Goal: Transaction & Acquisition: Purchase product/service

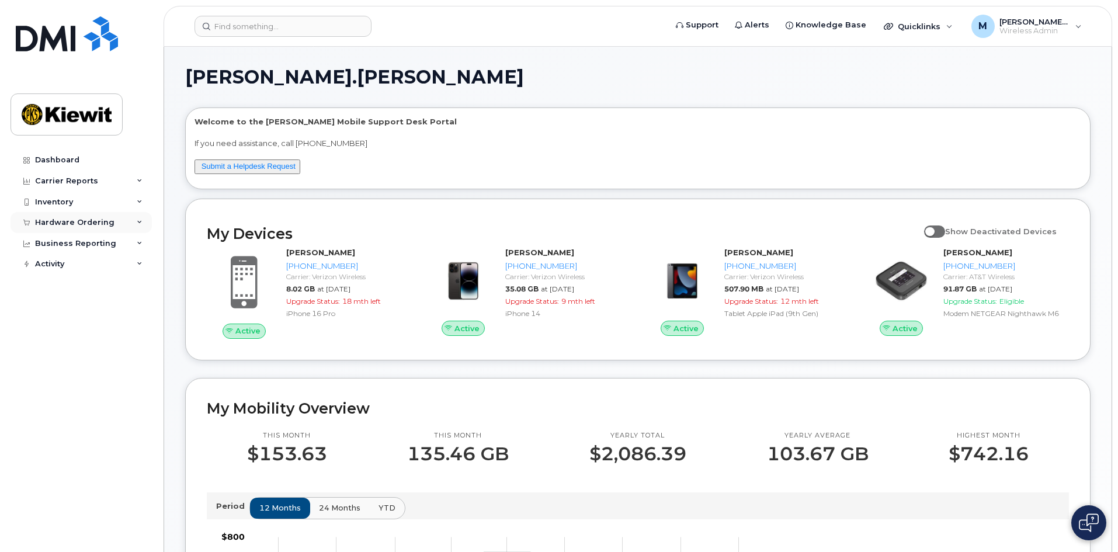
click at [102, 220] on div "Hardware Ordering" at bounding box center [74, 222] width 79 height 9
click at [57, 253] on link "Overview" at bounding box center [91, 244] width 121 height 22
click at [57, 261] on link "Orders" at bounding box center [91, 266] width 121 height 22
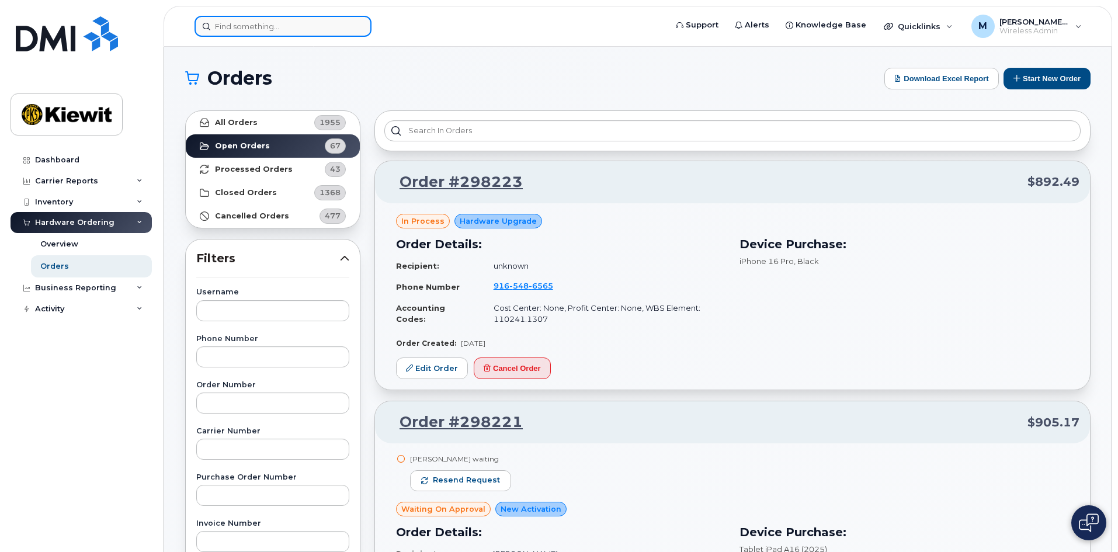
click at [325, 25] on input at bounding box center [283, 26] width 177 height 21
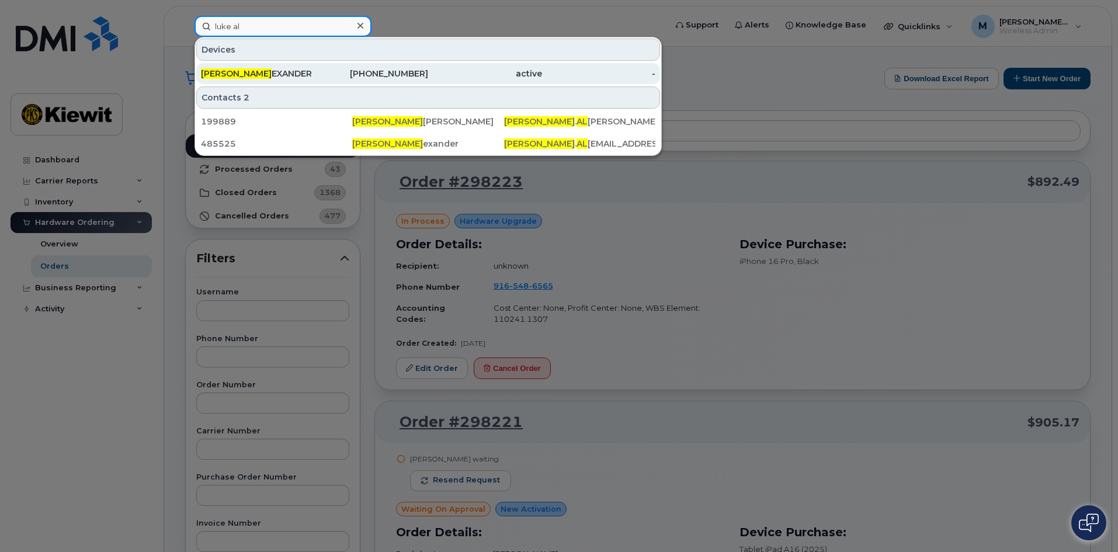
type input "luke al"
click at [307, 74] on div "LUKE AL EXANDER" at bounding box center [258, 74] width 114 height 12
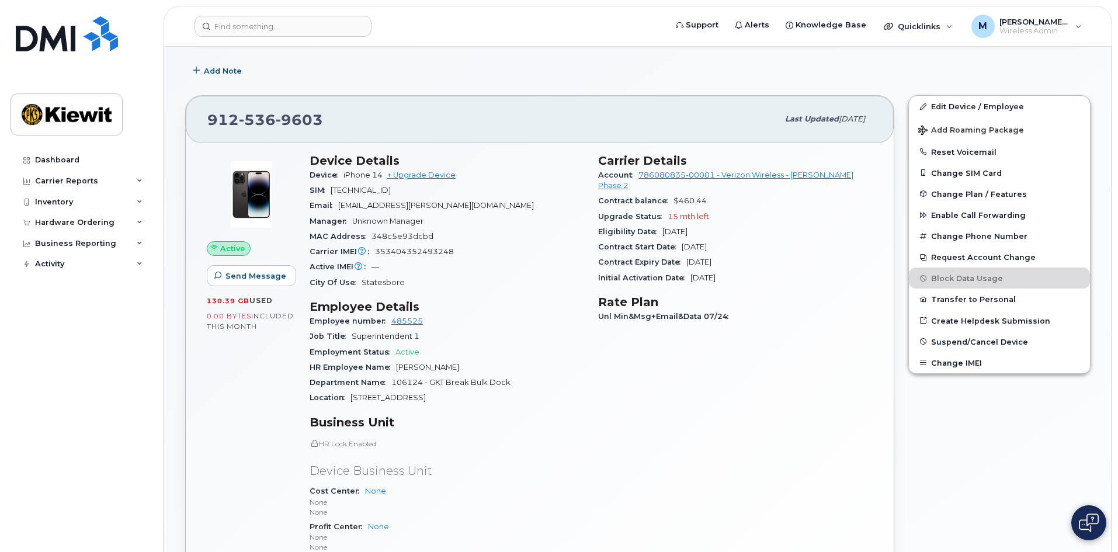
scroll to position [175, 0]
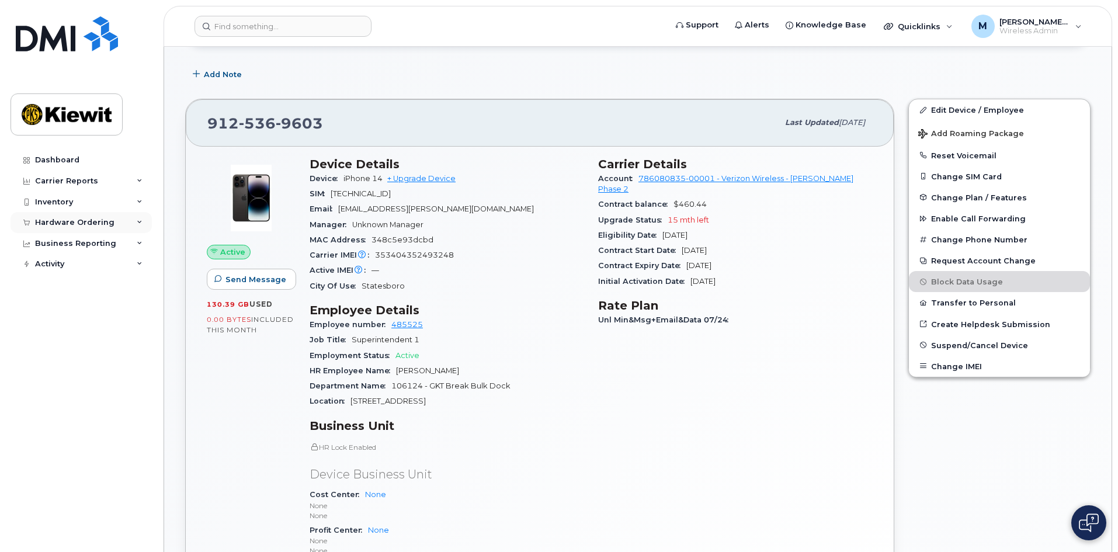
click at [50, 223] on div "Hardware Ordering" at bounding box center [74, 222] width 79 height 9
click at [54, 269] on div "Orders" at bounding box center [54, 266] width 29 height 11
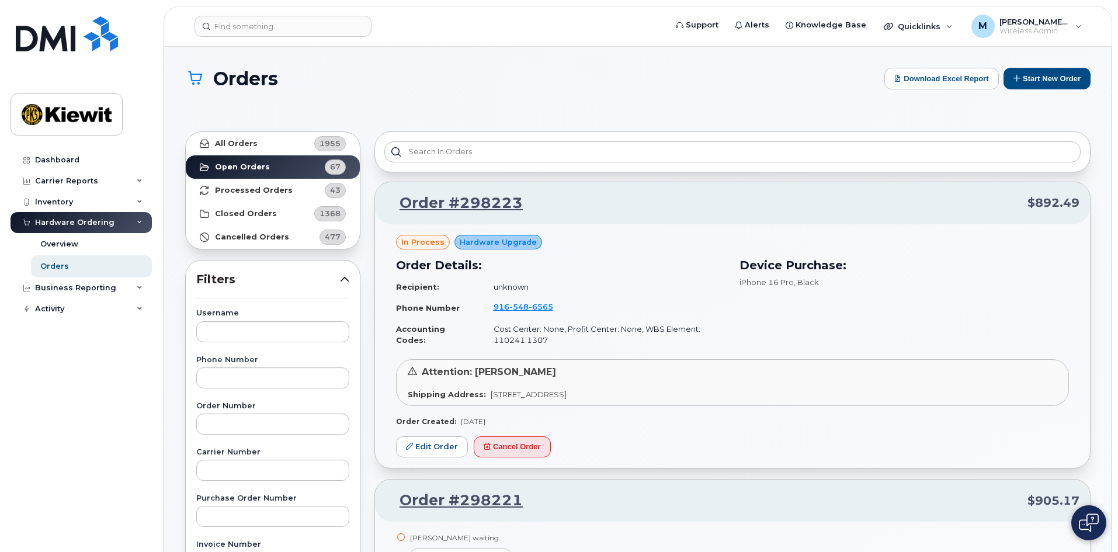
click at [1055, 75] on button "Start New Order" at bounding box center [1047, 79] width 87 height 22
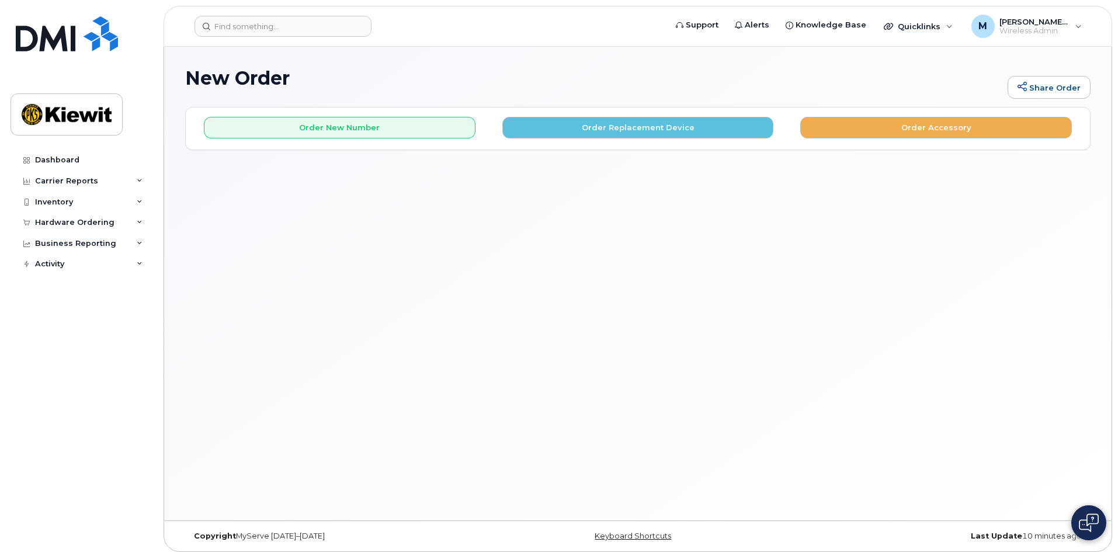
click at [387, 140] on div "Order New Number Order Replacement Device Order Accessory Please choose the car…" at bounding box center [638, 127] width 904 height 41
click at [601, 136] on button "Order Replacement Device" at bounding box center [638, 128] width 272 height 22
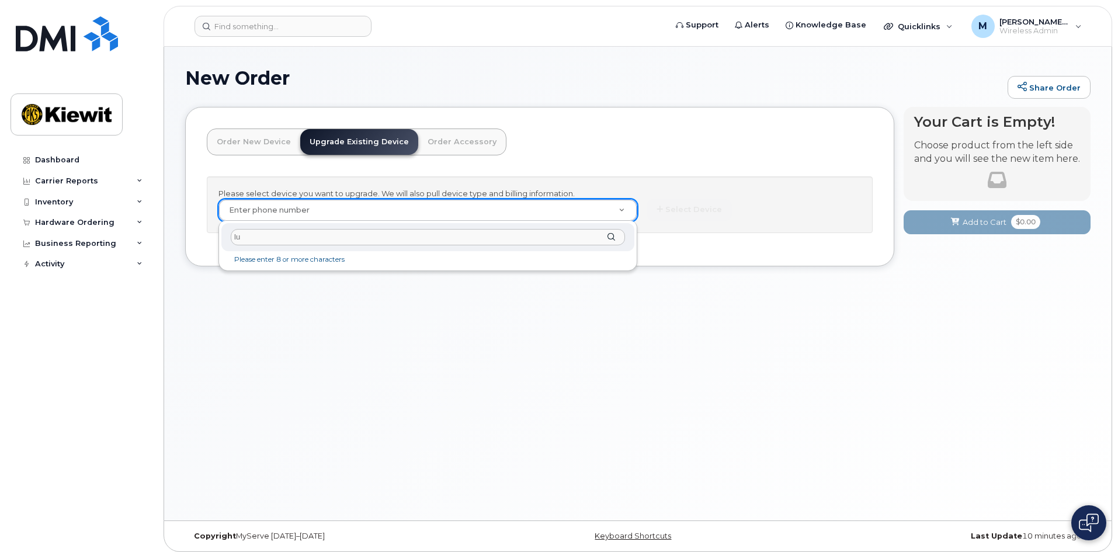
type input "l"
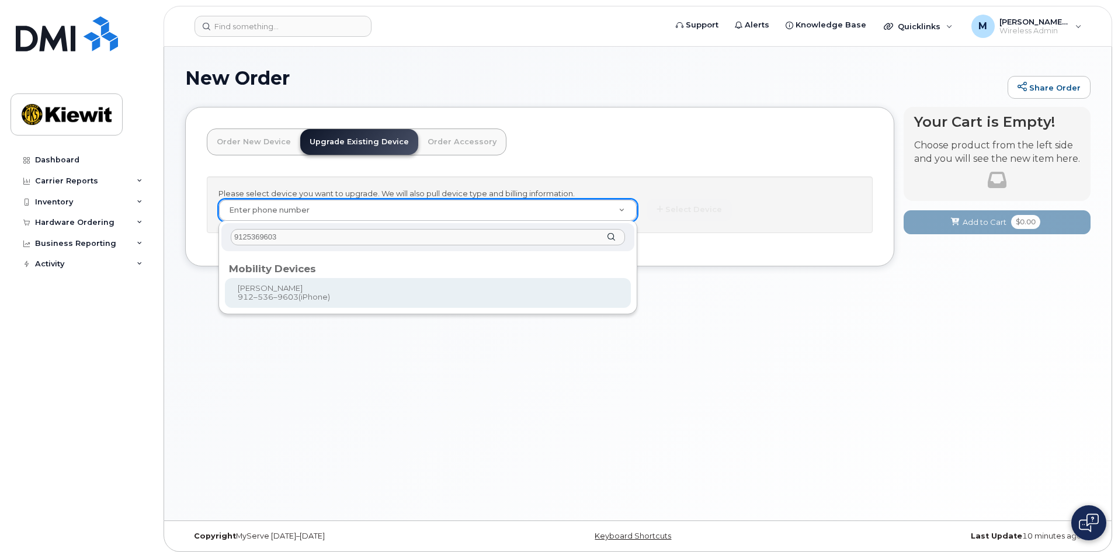
type input "9125369603"
type input "1173695"
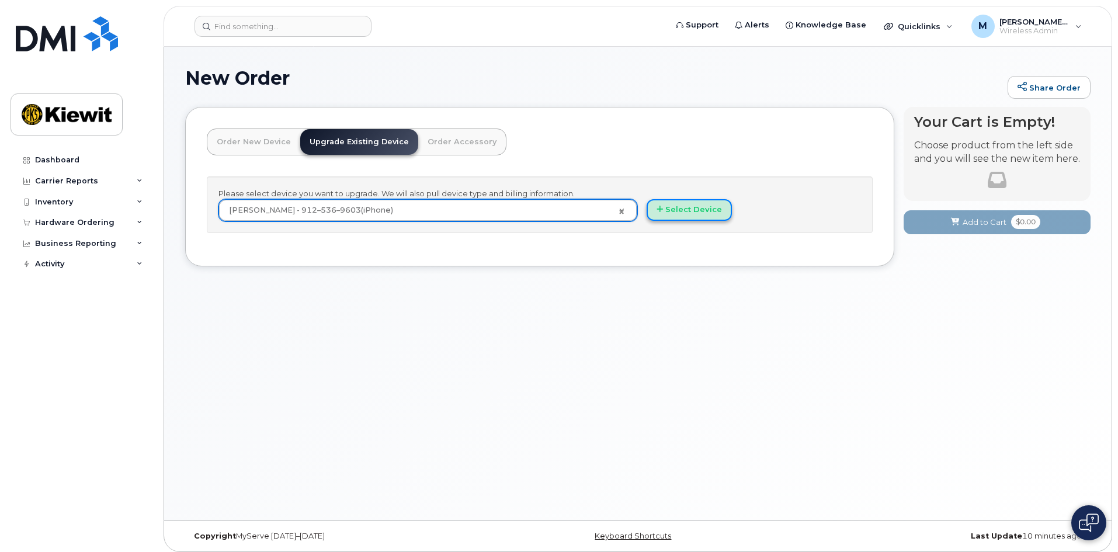
click at [669, 209] on button "Select Device" at bounding box center [689, 210] width 85 height 22
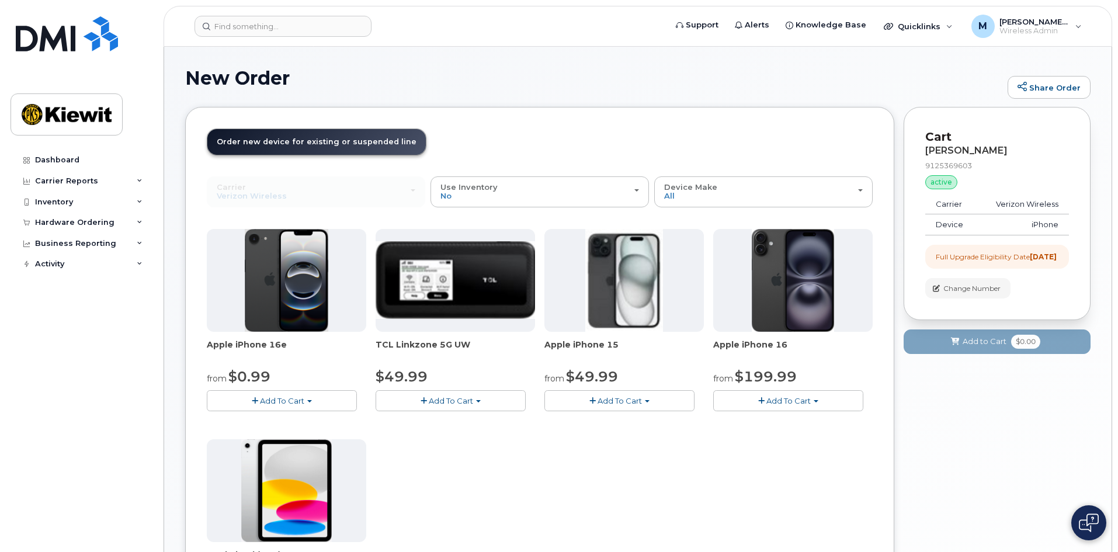
click at [622, 403] on span "Add To Cart" at bounding box center [620, 400] width 44 height 9
click at [616, 422] on link "$49.99 - 2 Year Upgrade (128GB)" at bounding box center [623, 422] width 152 height 15
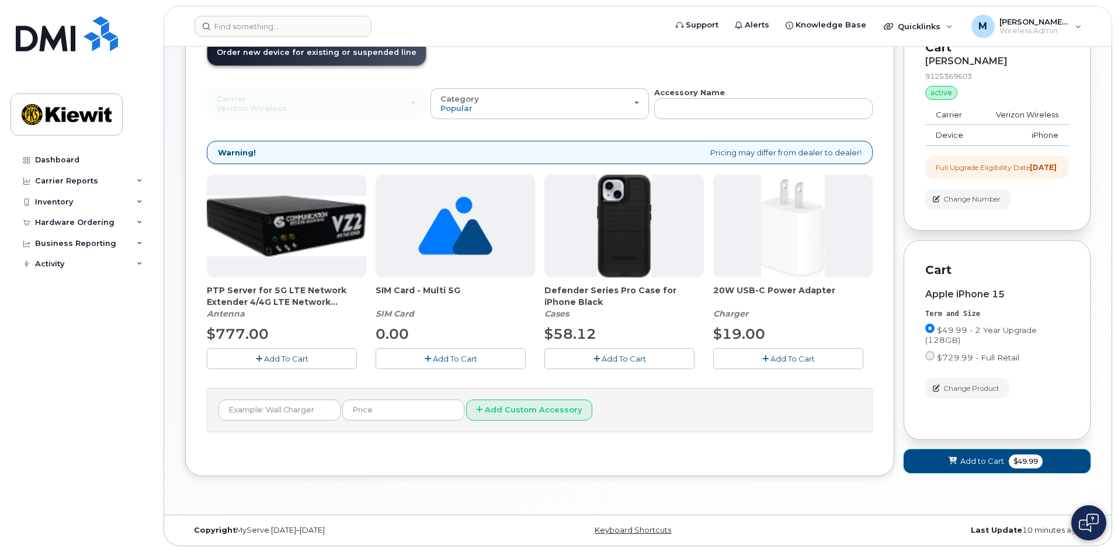
click at [979, 466] on span "Add to Cart" at bounding box center [982, 461] width 44 height 11
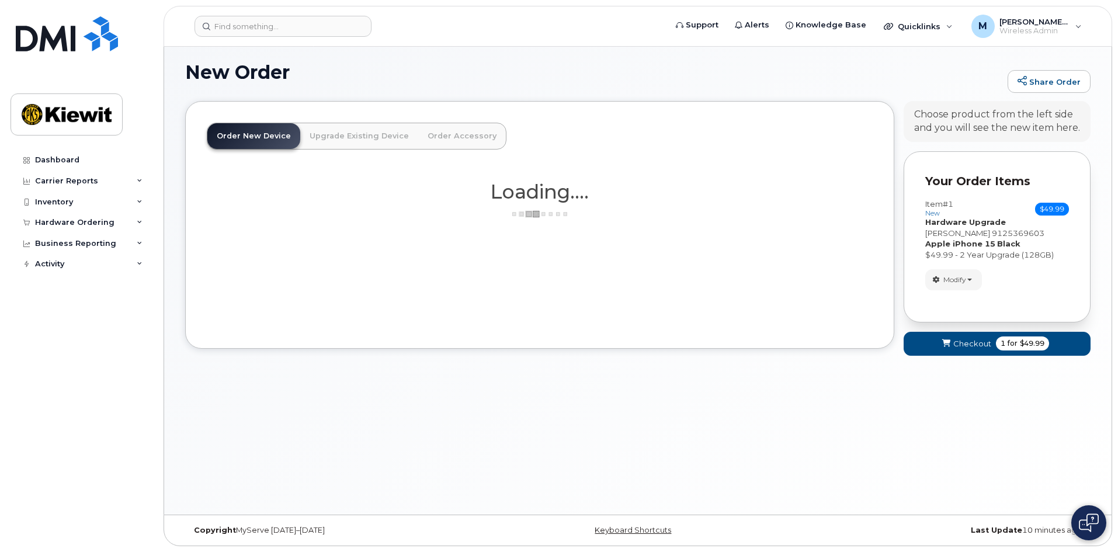
scroll to position [99, 0]
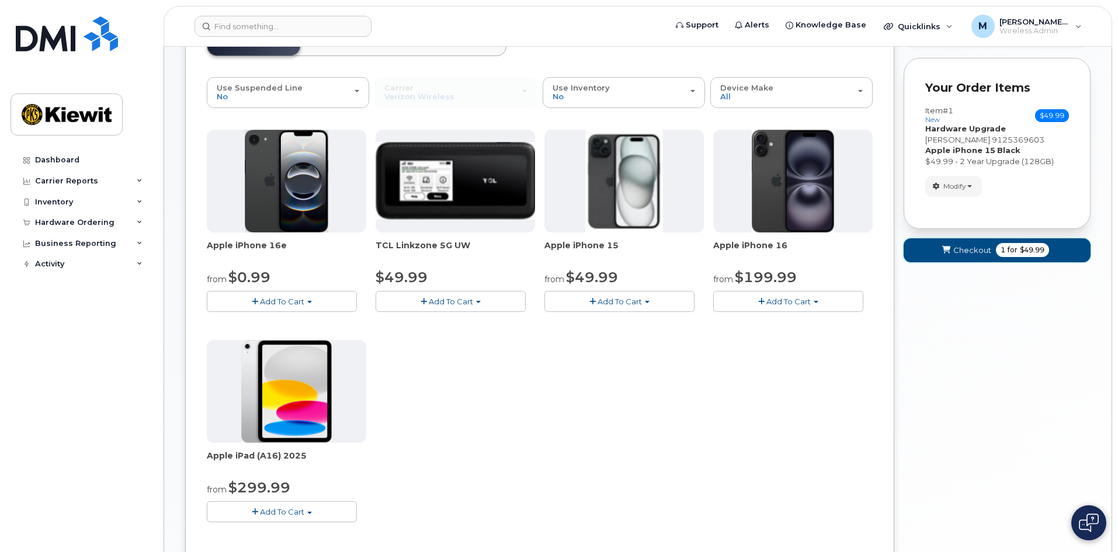
click at [953, 243] on button "Checkout 1 for $49.99" at bounding box center [997, 250] width 187 height 24
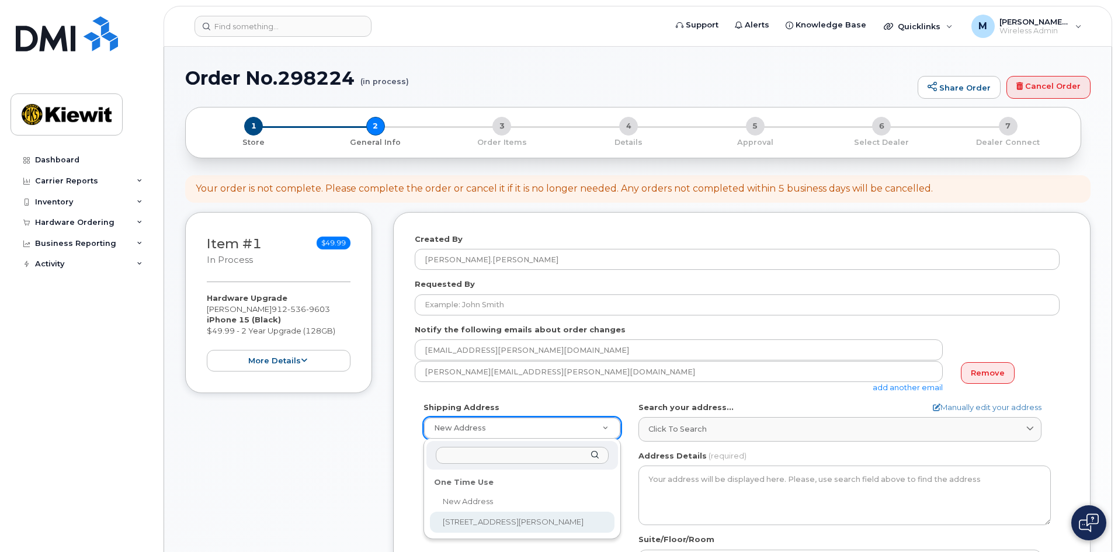
select select "205 Hutchinson Island Rd"
type textarea "205 Hutchinson Island Rd SAVANNAH GA 31421-7010 UNITED STATES"
type input "Arthur Bouldin"
type input "9124295100"
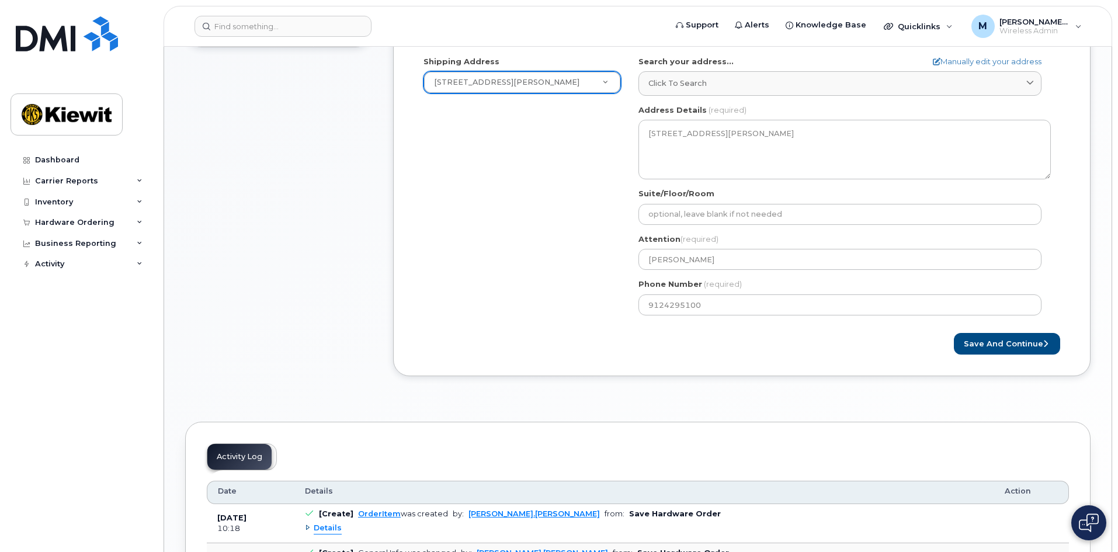
scroll to position [351, 0]
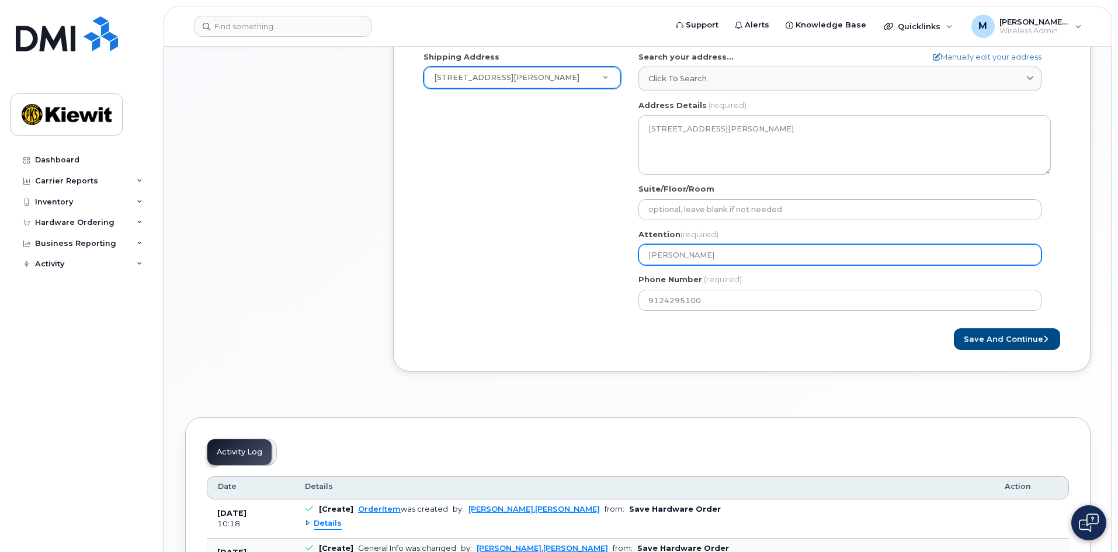
drag, startPoint x: 729, startPoint y: 254, endPoint x: 578, endPoint y: 241, distance: 151.3
click at [578, 241] on div "Shipping Address 205 Hutchinson Island Rd New Address 205 Hutchinson Island Rd …" at bounding box center [737, 185] width 645 height 268
select select
type input "L"
select select
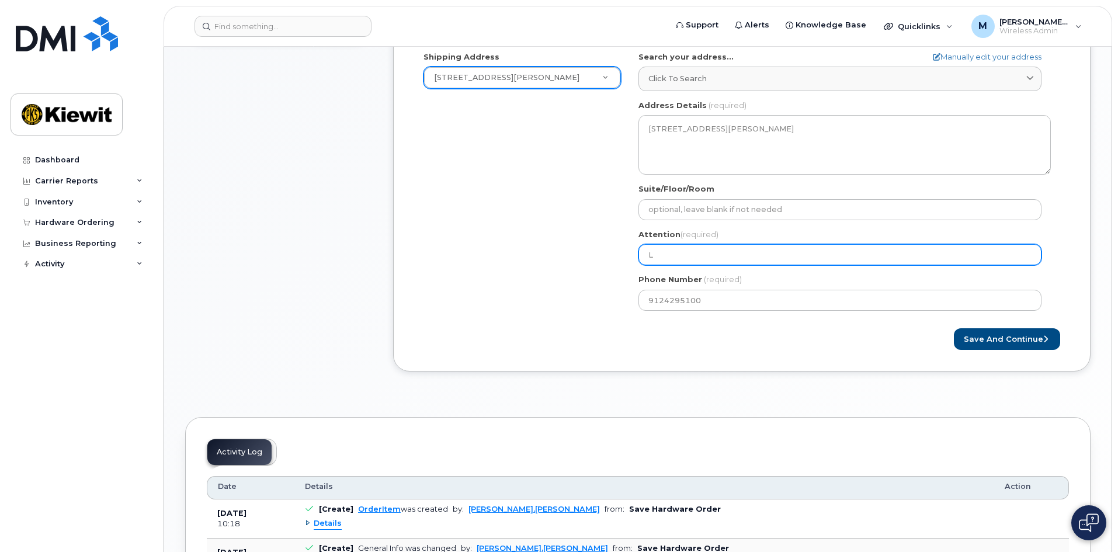
type input "Lu"
select select
type input "Luk"
select select
type input "Luke"
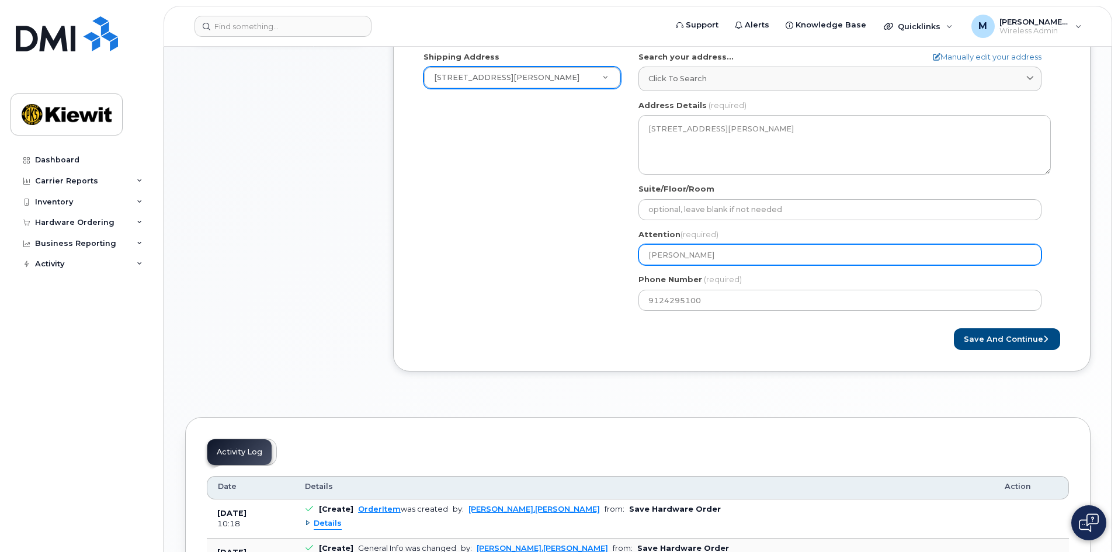
select select
type input "Luke A"
select select
type input "Luke Al"
select select
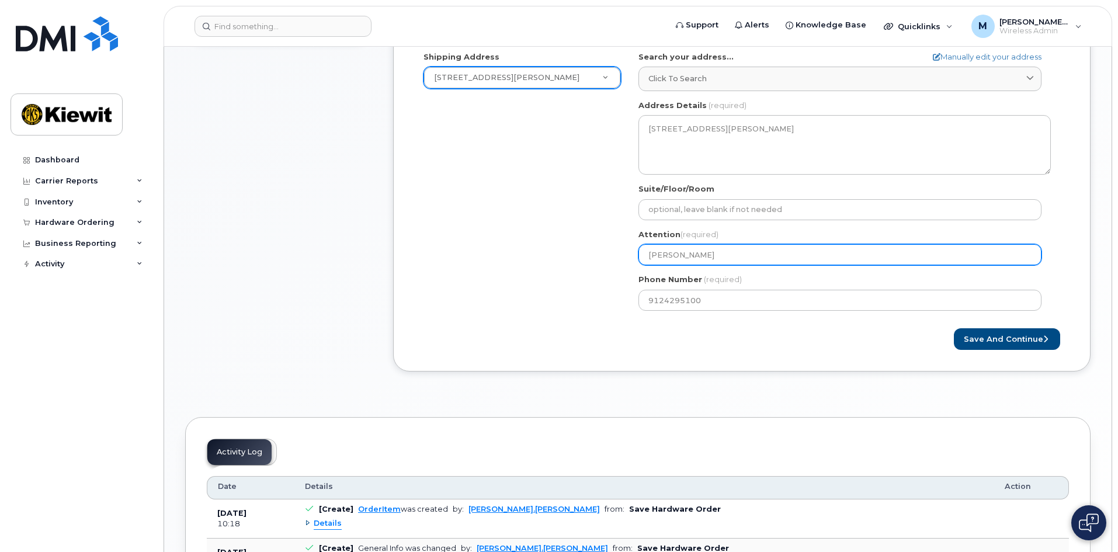
type input "Luke Ale"
select select
type input "Luke Alex"
select select
type input "Luke Alexa"
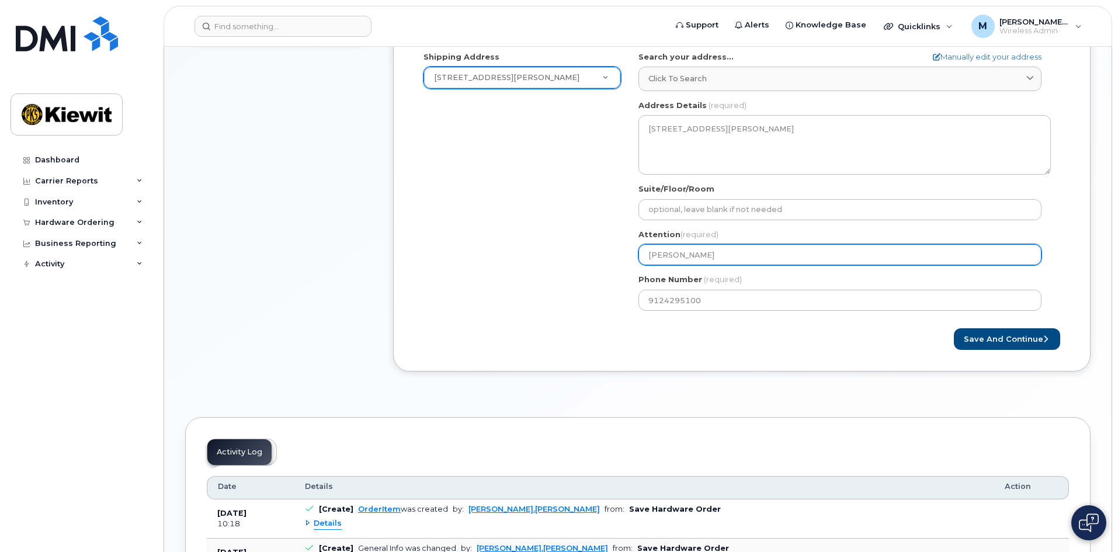
select select
type input "Luke Alexan"
select select
type input "Luke Alexand"
select select
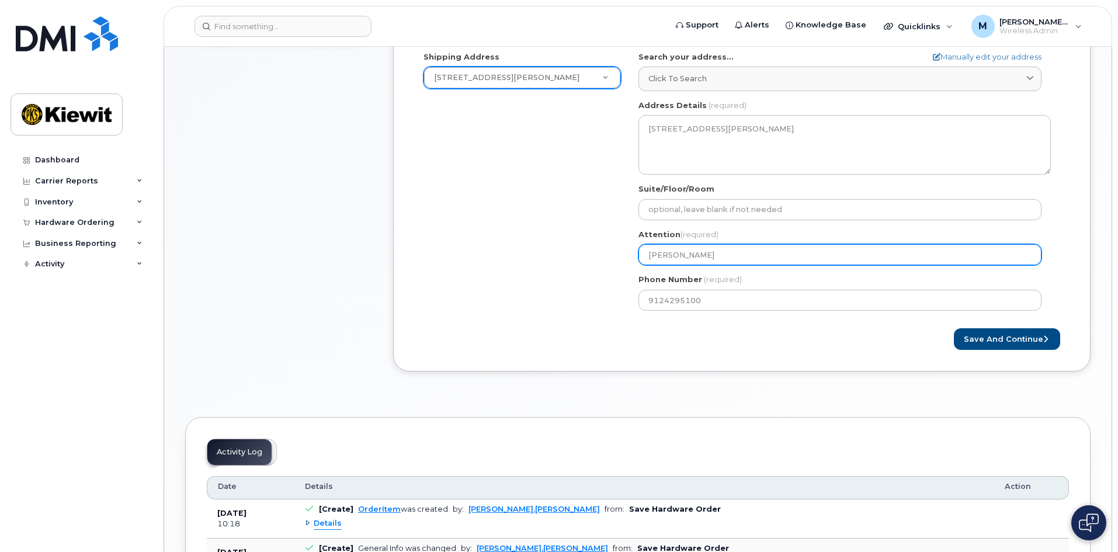
type input "Luke Alexande"
select select
type input "Luke Alexander"
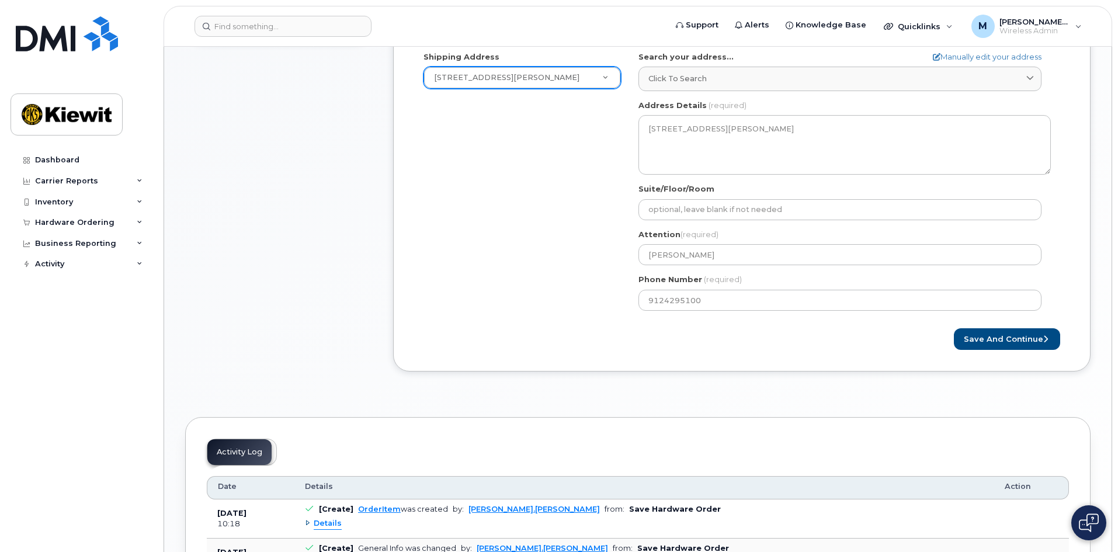
click at [1017, 351] on div "Created By Melissa.Arnsdorff Requested By Notify the following emails about ord…" at bounding box center [742, 117] width 698 height 510
click at [994, 341] on button "Save and Continue" at bounding box center [1007, 339] width 106 height 22
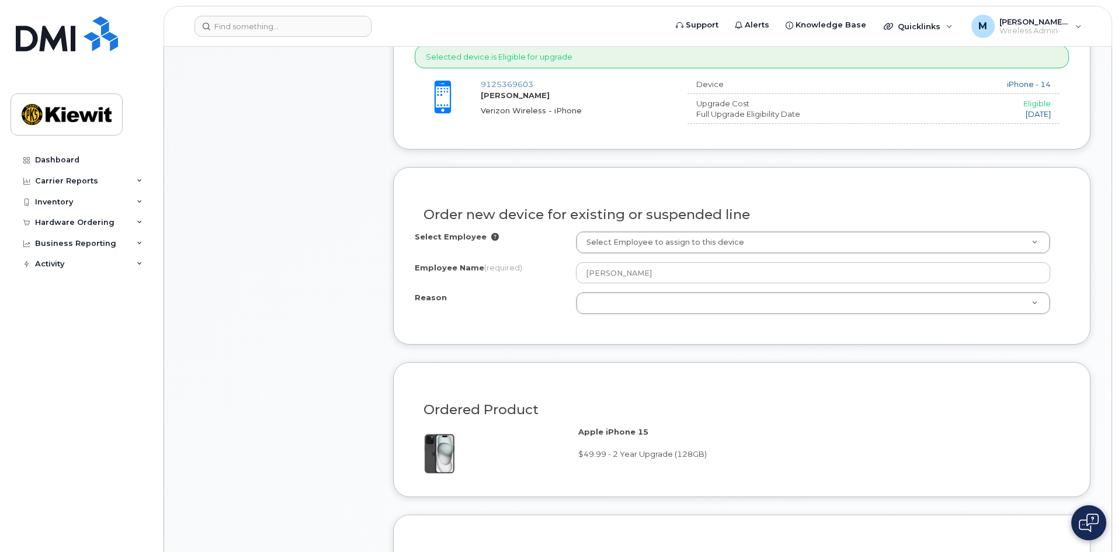
scroll to position [467, 0]
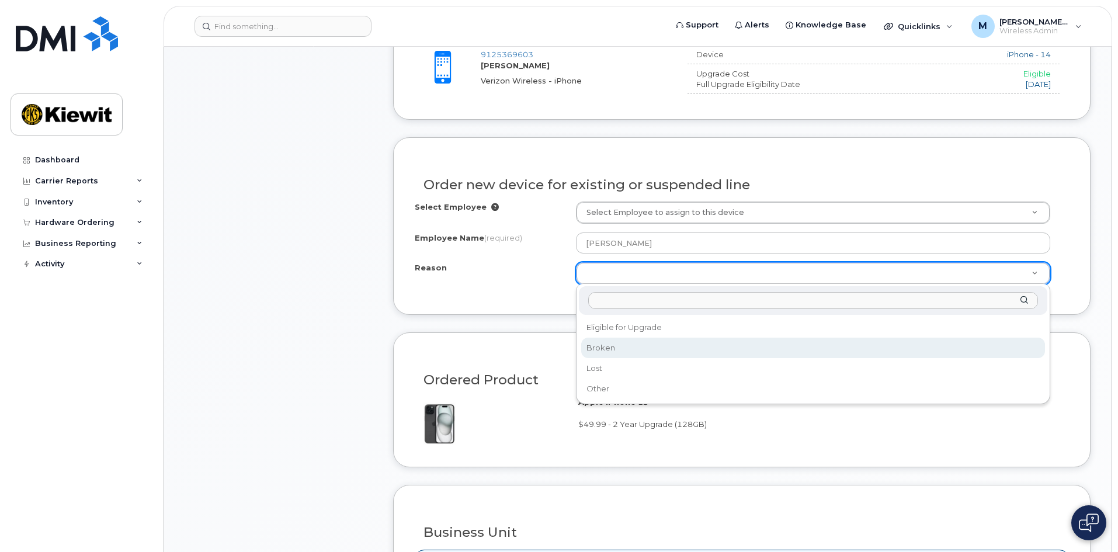
select select "broken"
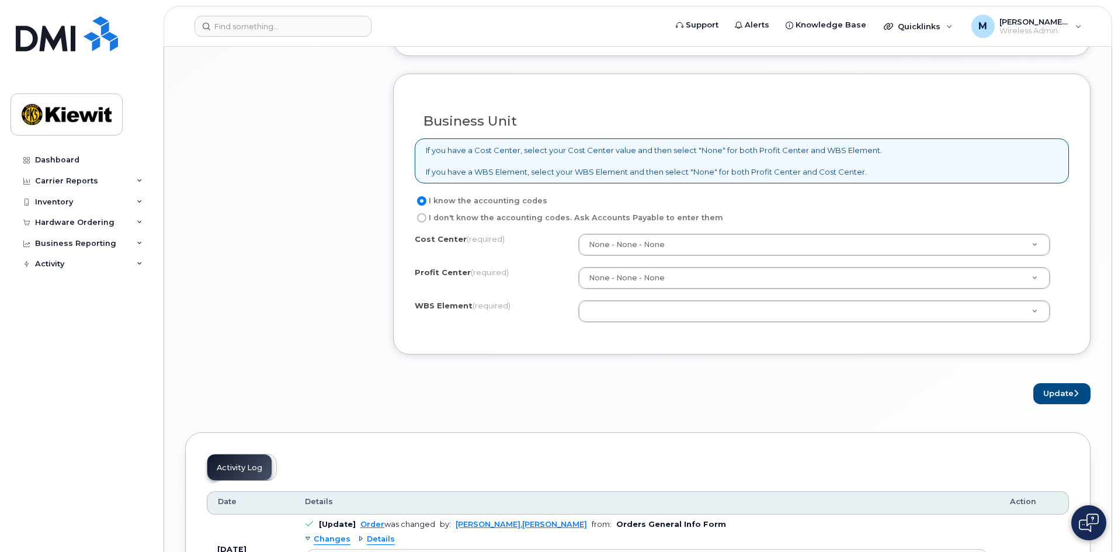
scroll to position [935, 0]
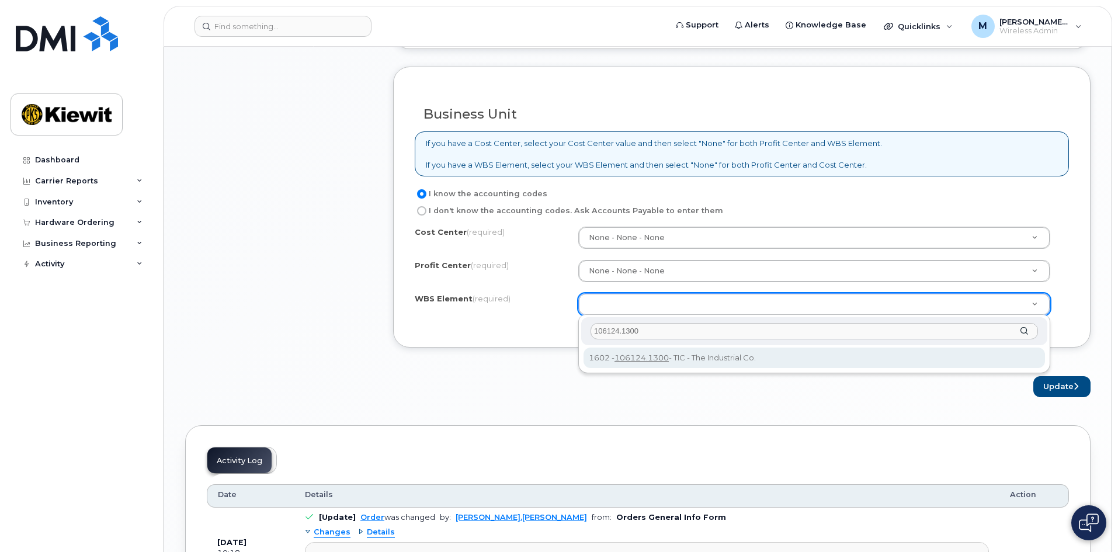
type input "106124.1300"
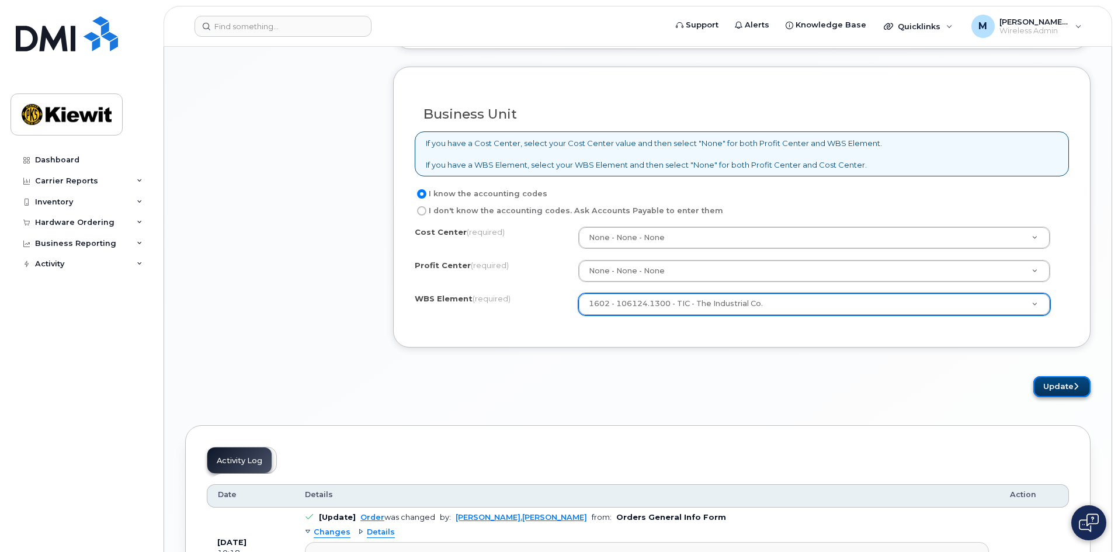
click at [1057, 388] on button "Update" at bounding box center [1062, 387] width 57 height 22
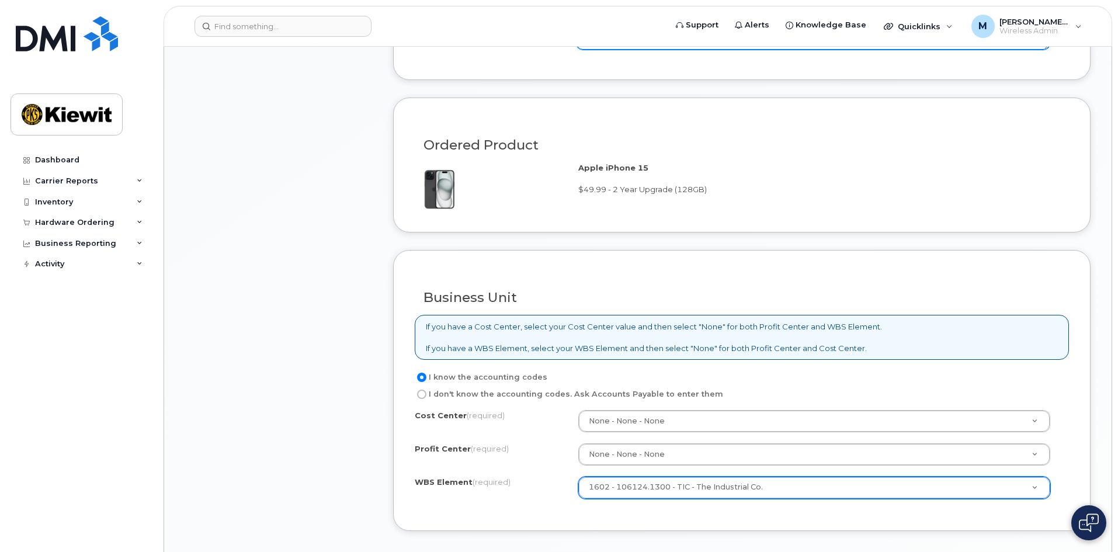
scroll to position [355, 0]
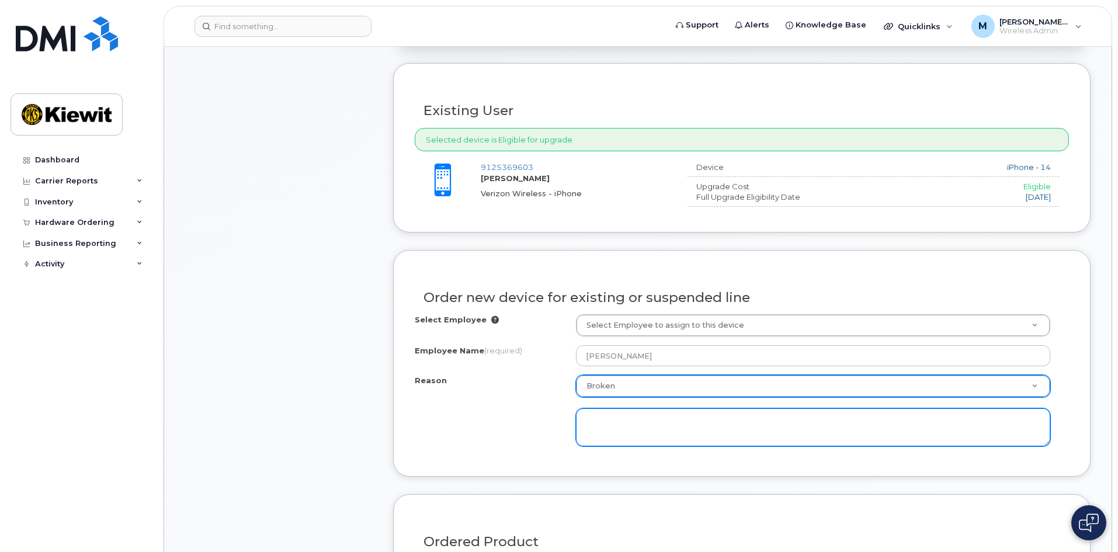
drag, startPoint x: 609, startPoint y: 426, endPoint x: 602, endPoint y: 419, distance: 9.1
click at [607, 425] on textarea at bounding box center [813, 427] width 474 height 39
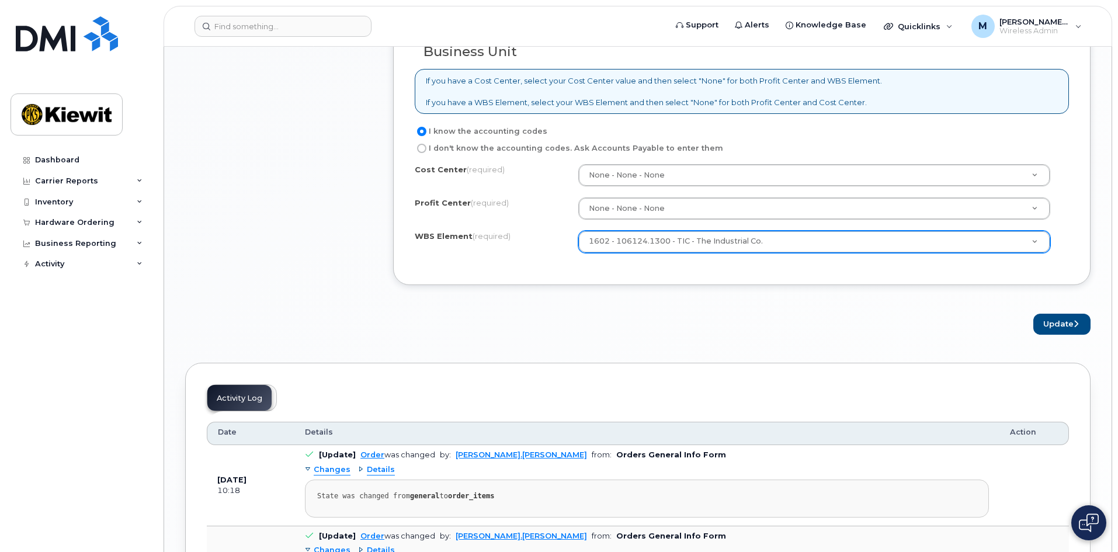
scroll to position [1114, 0]
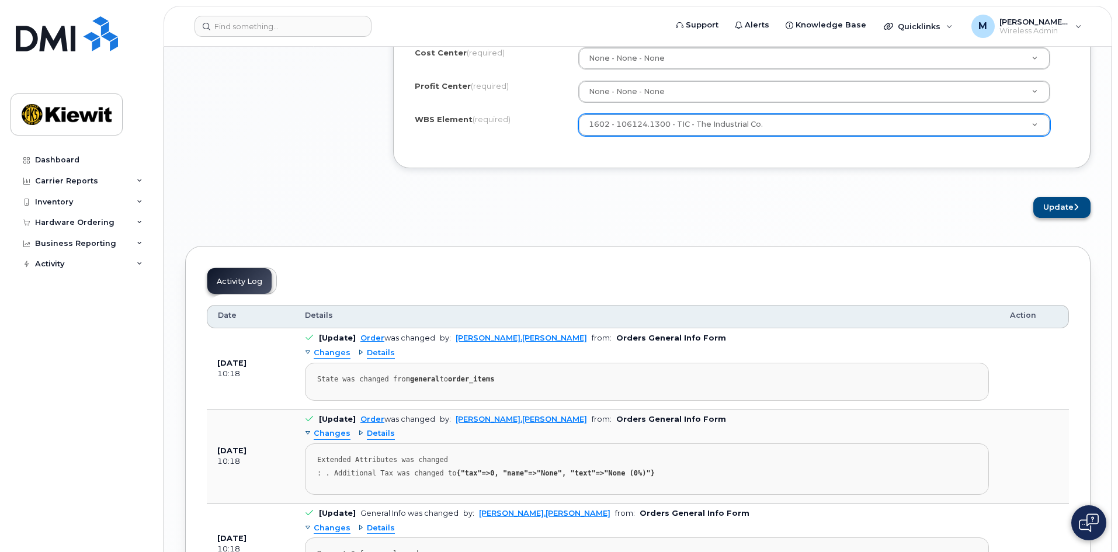
type textarea "Phone is not functioning properly"
click at [1063, 209] on button "Update" at bounding box center [1062, 208] width 57 height 22
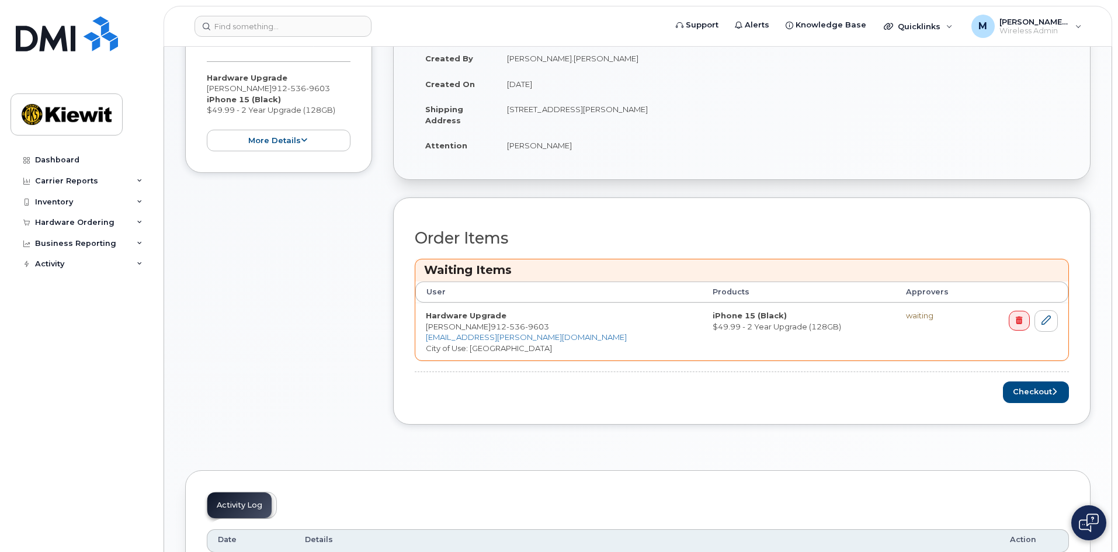
scroll to position [292, 0]
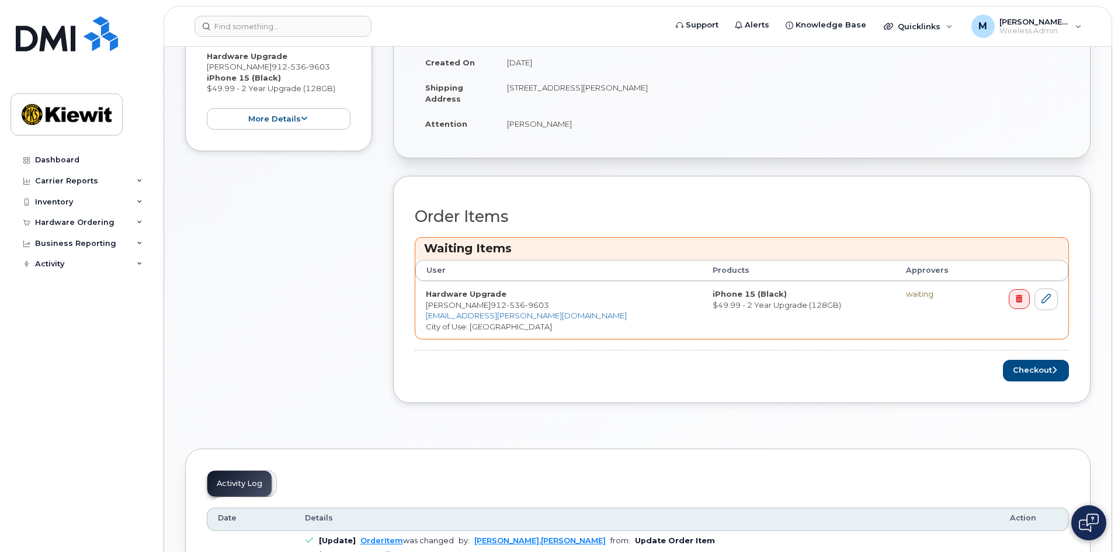
click at [1071, 373] on div "Order Items Waiting Items User Products Approvers Hardware Upgrade [PERSON_NAME…" at bounding box center [742, 289] width 698 height 227
click at [1043, 372] on button "Checkout" at bounding box center [1036, 371] width 66 height 22
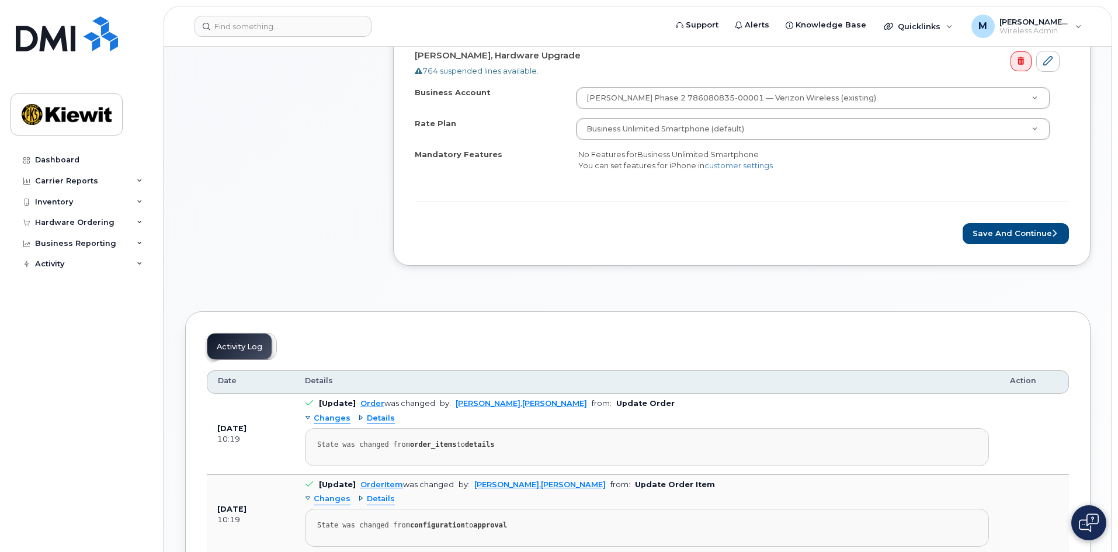
scroll to position [409, 0]
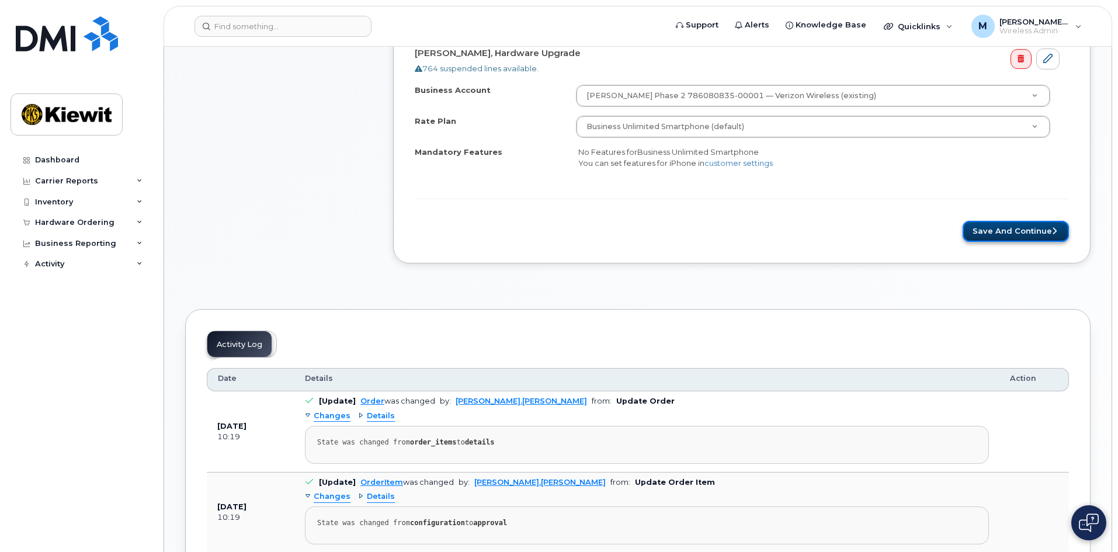
click at [998, 236] on button "Save and Continue" at bounding box center [1016, 232] width 106 height 22
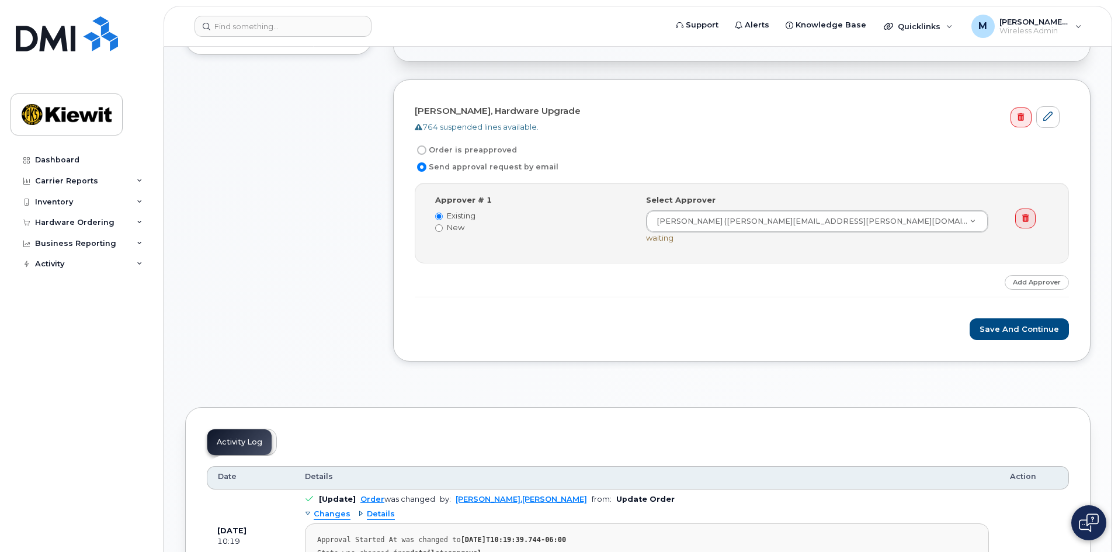
scroll to position [292, 0]
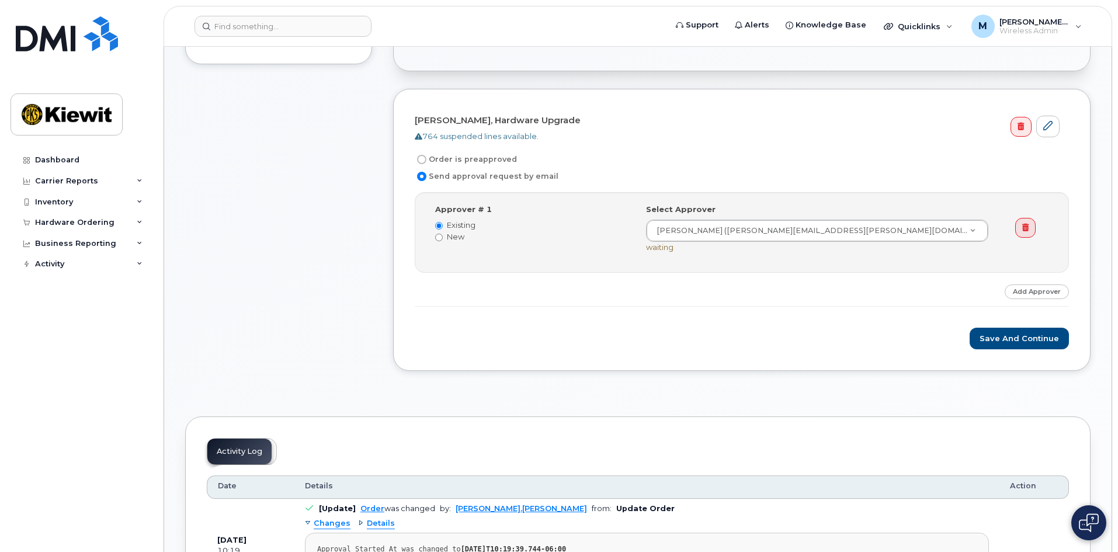
click at [464, 154] on label "Order is preapproved" at bounding box center [466, 159] width 102 height 14
click at [426, 155] on input "Order is preapproved" at bounding box center [421, 159] width 9 height 9
radio input "true"
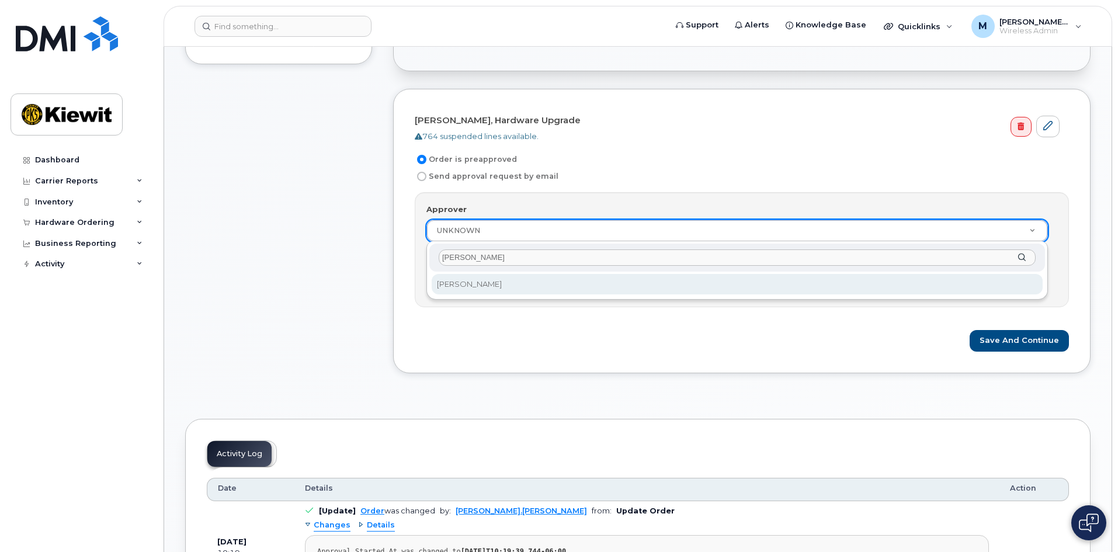
type input "melissa ar"
select select "2177753"
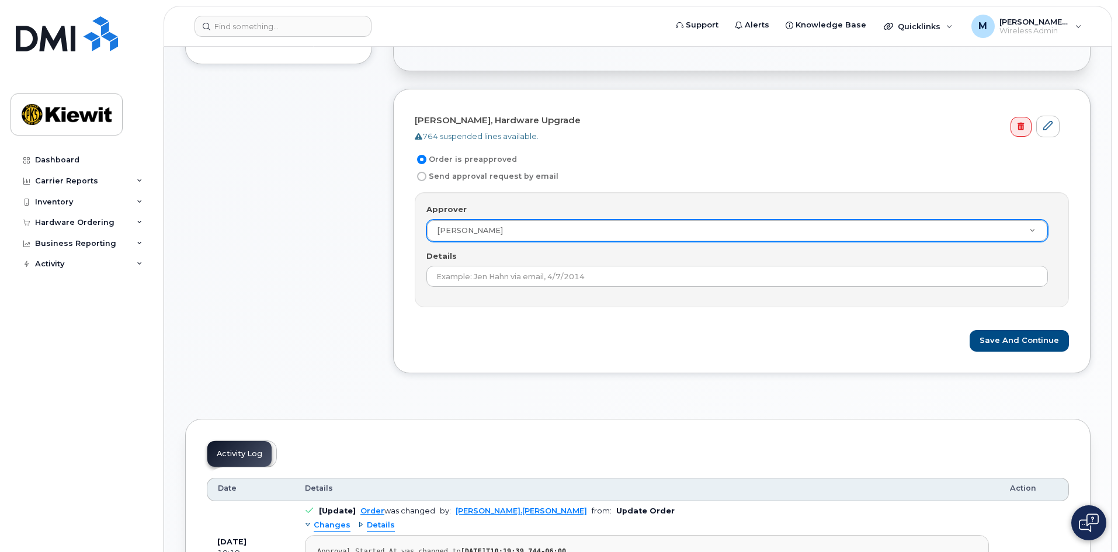
click at [1018, 353] on div "LUKE ALEXANDER, Hardware Upgrade 764 suspended lines available. Order is preapp…" at bounding box center [742, 231] width 698 height 284
click at [1015, 340] on button "Save and Continue" at bounding box center [1019, 341] width 99 height 22
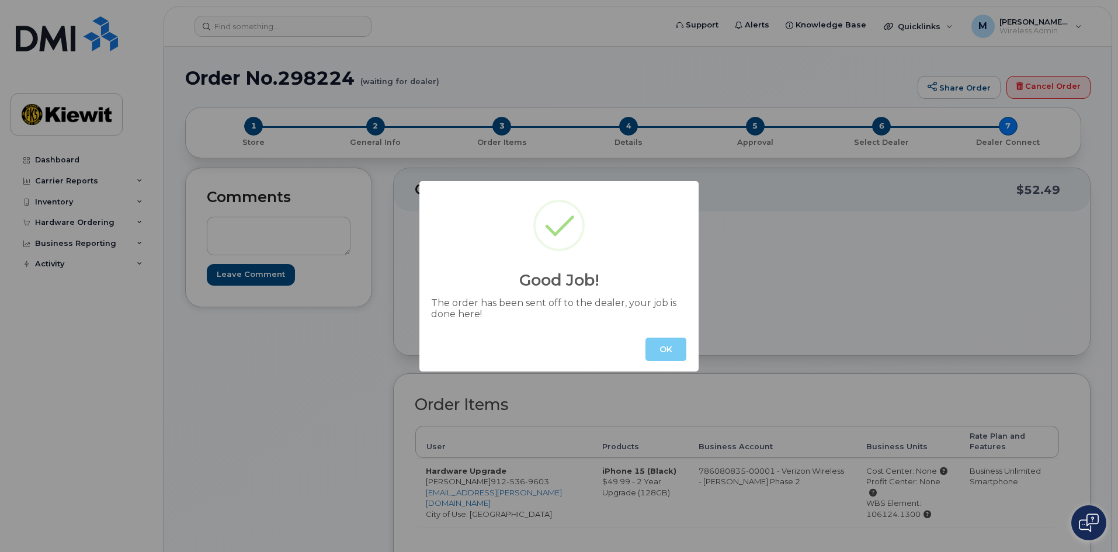
click at [658, 355] on button "OK" at bounding box center [666, 349] width 41 height 23
